Goal: Check status: Check status

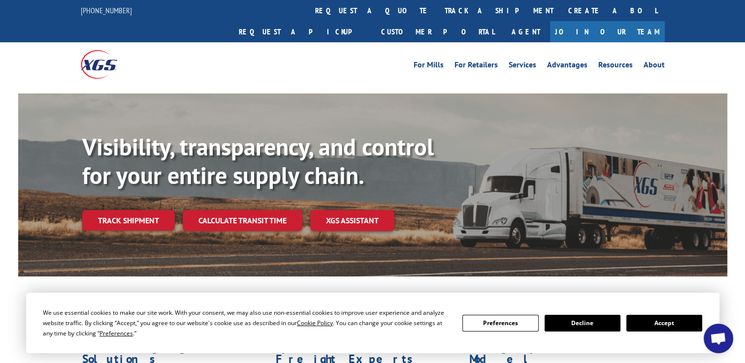
click at [127, 210] on link "Track shipment" at bounding box center [128, 220] width 93 height 21
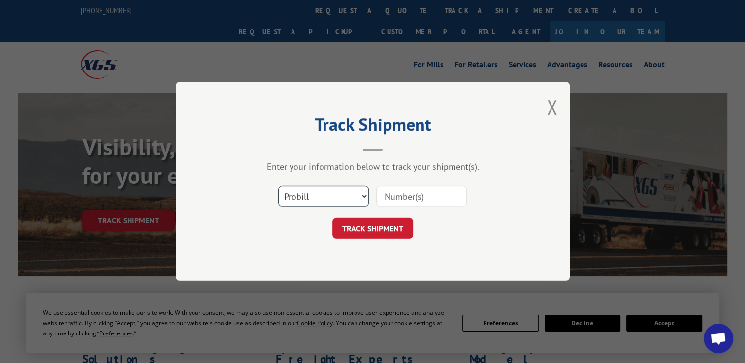
click at [360, 197] on select "Select category... Probill BOL PO" at bounding box center [323, 197] width 91 height 21
select select "bol"
click at [278, 187] on select "Select category... Probill BOL PO" at bounding box center [323, 197] width 91 height 21
click at [388, 203] on input at bounding box center [421, 197] width 91 height 21
paste input "7072195"
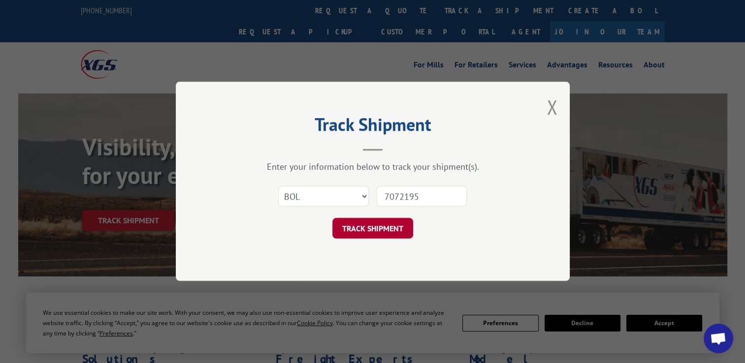
type input "7072195"
click at [372, 228] on button "TRACK SHIPMENT" at bounding box center [372, 229] width 81 height 21
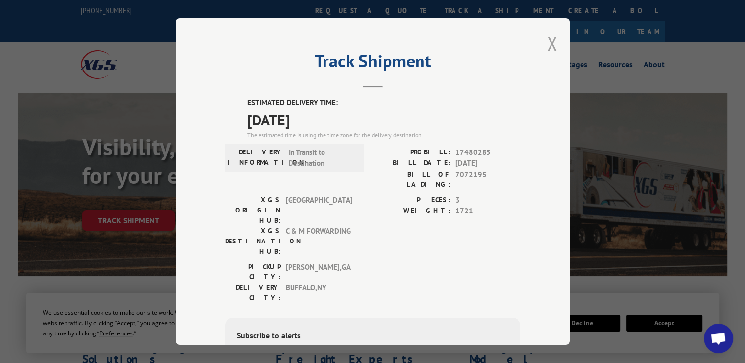
click at [553, 48] on button "Close modal" at bounding box center [552, 44] width 11 height 26
